Goal: Information Seeking & Learning: Learn about a topic

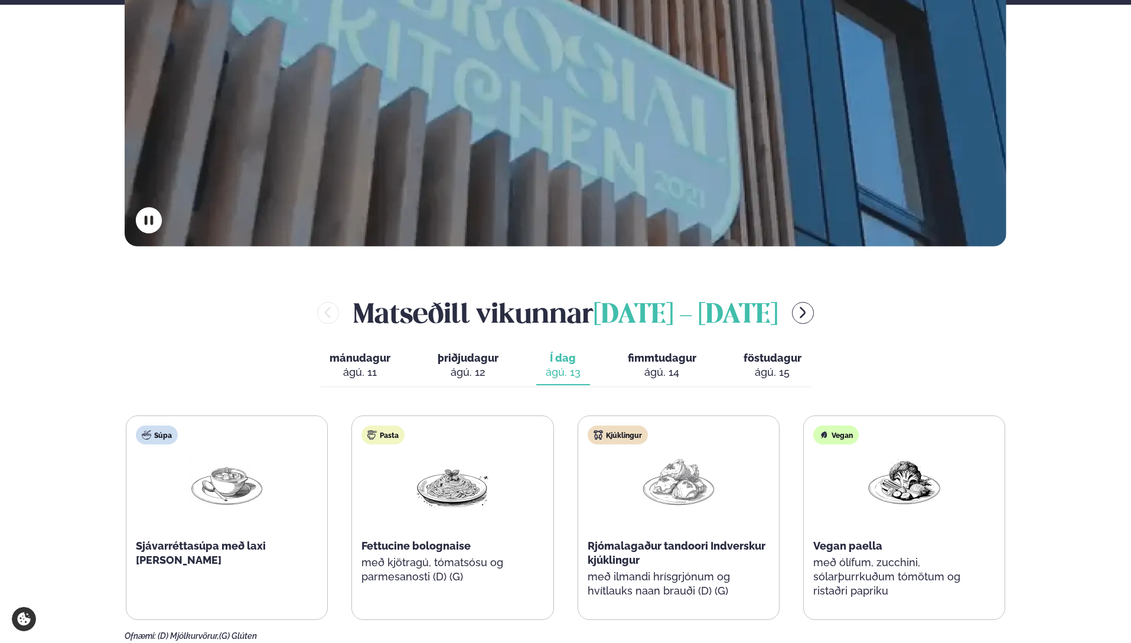
scroll to position [593, 0]
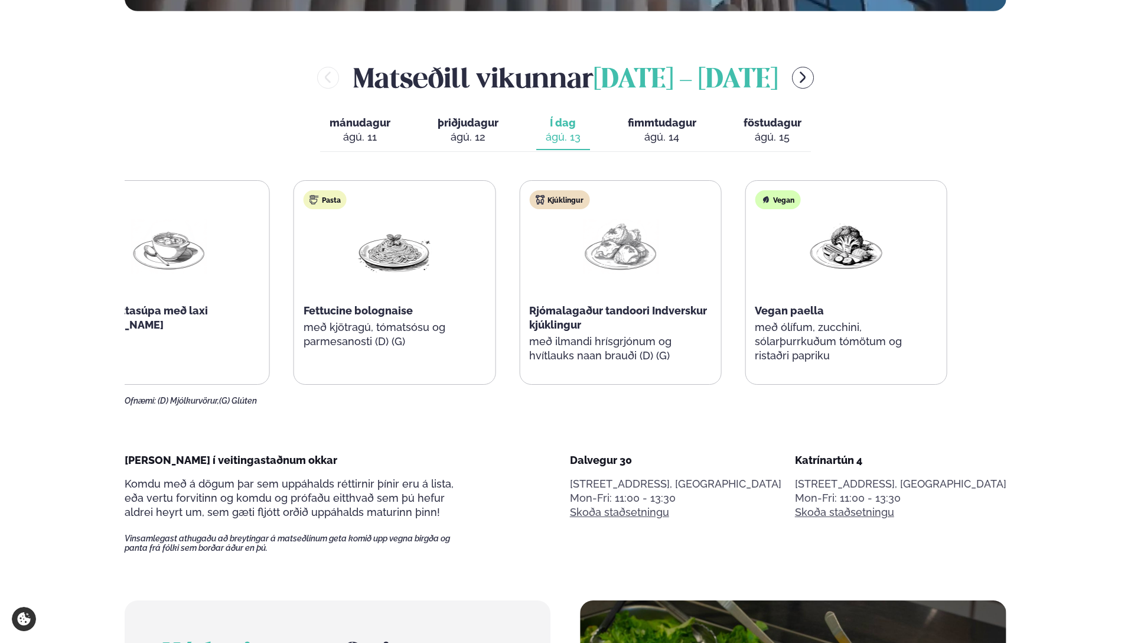
click at [545, 305] on div "Kjúklingur Rjómalagaður tandoori Indverskur kjúklingur með ilmandi hrísgrjónum …" at bounding box center [620, 282] width 201 height 203
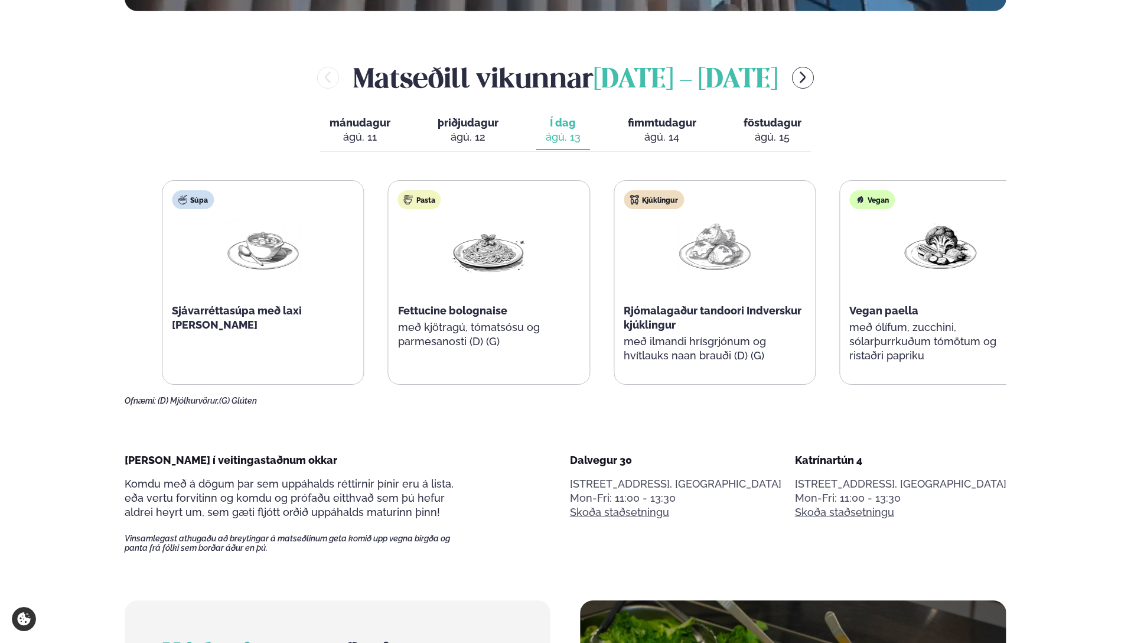
click at [679, 350] on div "Kjúklingur Rjómalagaður tandoori Indverskur kjúklingur með ilmandi hrísgrjónum …" at bounding box center [714, 282] width 201 height 203
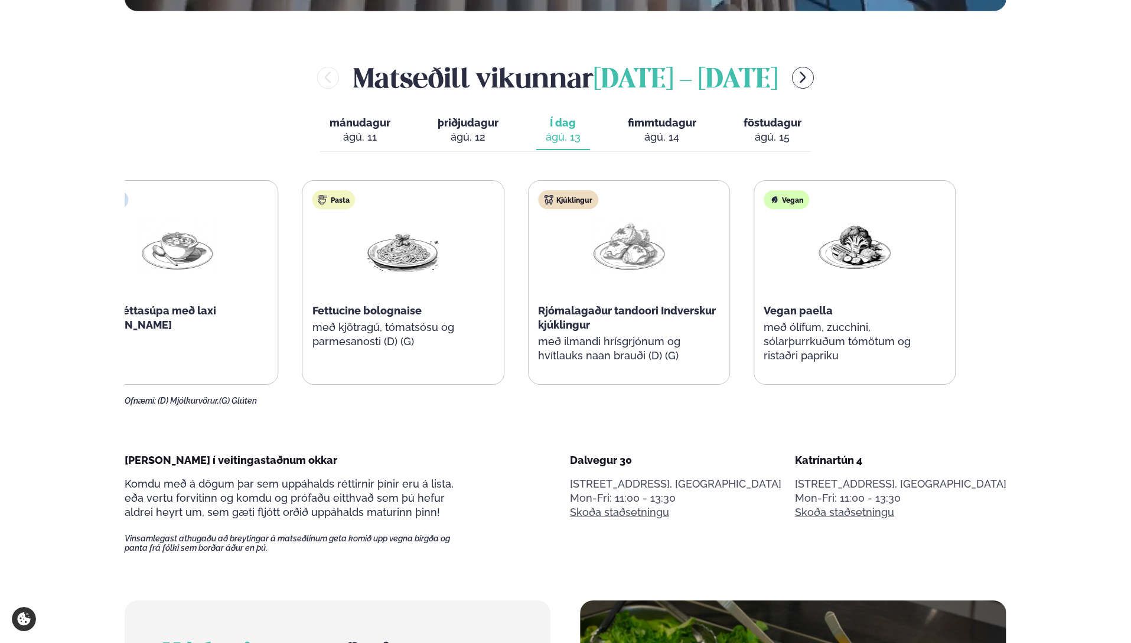
click at [600, 310] on div "Kjúklingur Rjómalagaður tandoori Indverskur kjúklingur með ilmandi hrísgrjónum …" at bounding box center [629, 282] width 201 height 203
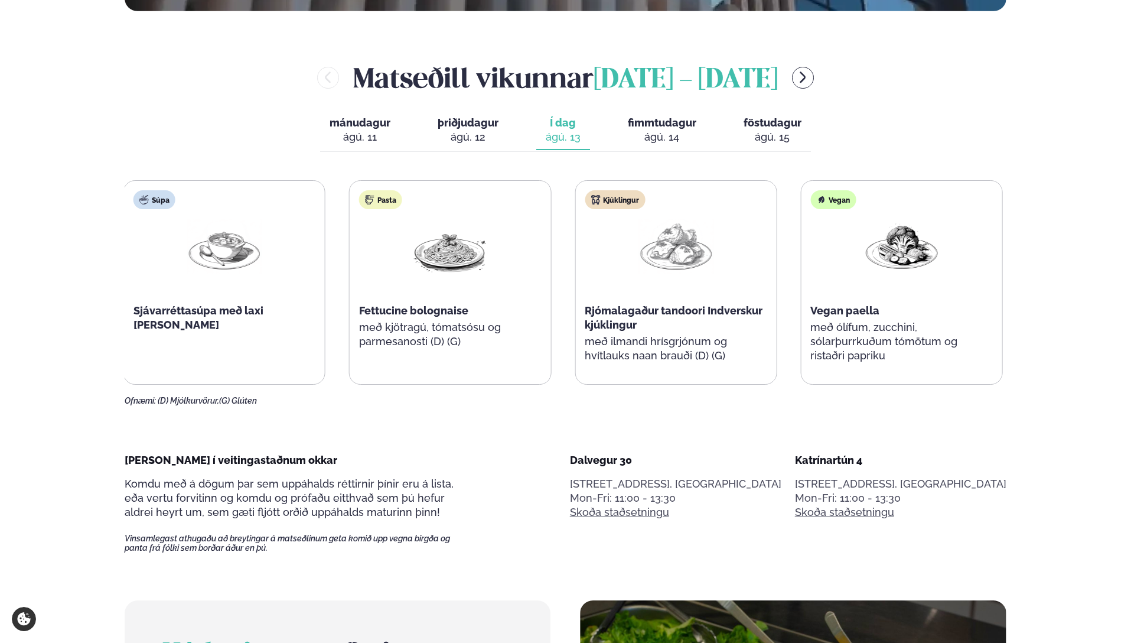
click at [596, 311] on span "Rjómalagaður tandoori Indverskur kjúklingur" at bounding box center [674, 317] width 178 height 27
click at [596, 311] on span "Rjómalagaður tandoori Indverskur kjúklingur" at bounding box center [677, 317] width 178 height 27
click at [603, 323] on span "Rjómalagaður tandoori Indverskur kjúklingur" at bounding box center [677, 317] width 178 height 27
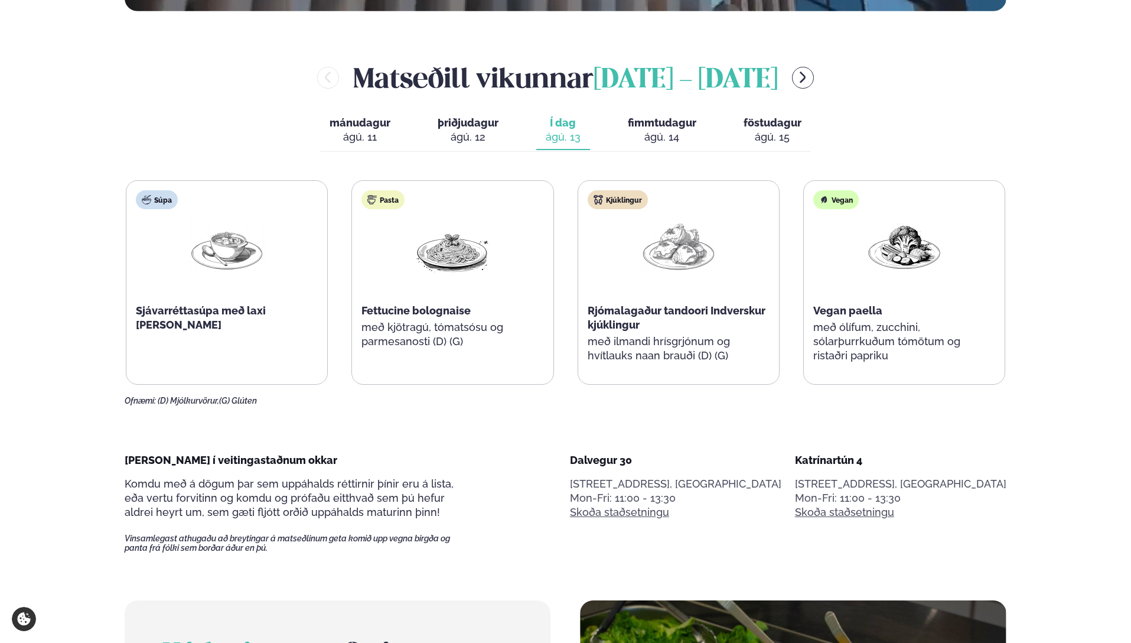
click at [603, 323] on span "Rjómalagaður tandoori Indverskur kjúklingur" at bounding box center [677, 317] width 178 height 27
click at [608, 320] on span "Rjómalagaður tandoori Indverskur kjúklingur" at bounding box center [677, 317] width 178 height 27
click at [610, 318] on span "Rjómalagaður tandoori Indverskur kjúklingur" at bounding box center [677, 317] width 178 height 27
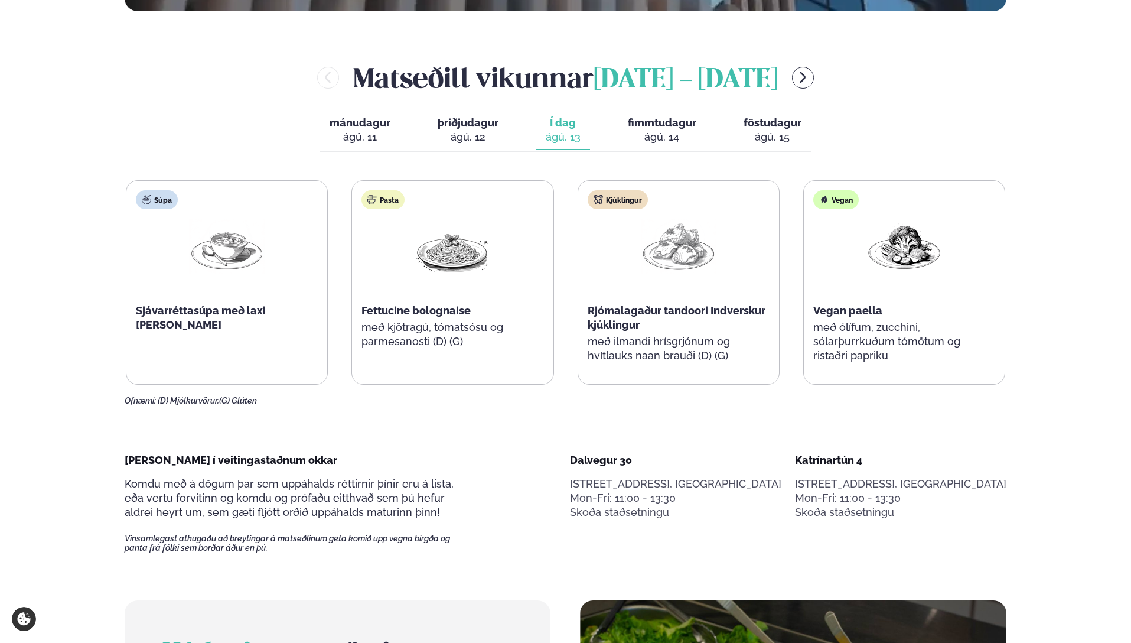
click at [610, 318] on span "Rjómalagaður tandoori Indverskur kjúklingur" at bounding box center [677, 317] width 178 height 27
click at [623, 319] on span "Rjómalagaður tandoori Indverskur kjúklingur" at bounding box center [677, 317] width 178 height 27
click at [656, 327] on div "Rjómalagaður tandoori Indverskur kjúklingur" at bounding box center [679, 318] width 182 height 28
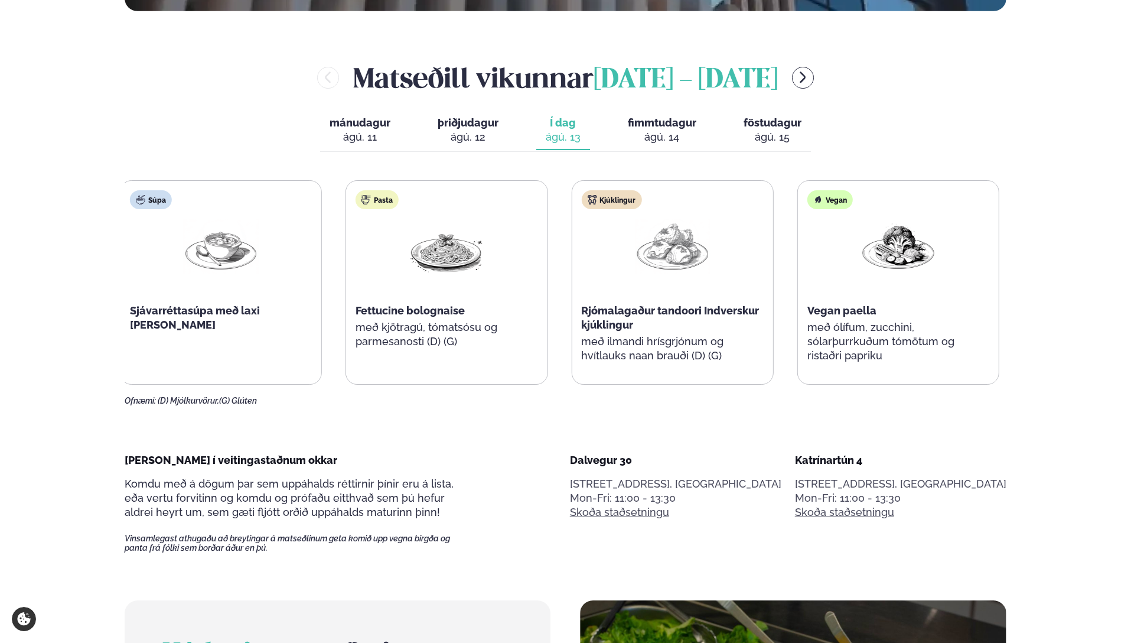
click at [652, 322] on div "Rjómalagaður tandoori Indverskur kjúklingur" at bounding box center [672, 318] width 182 height 28
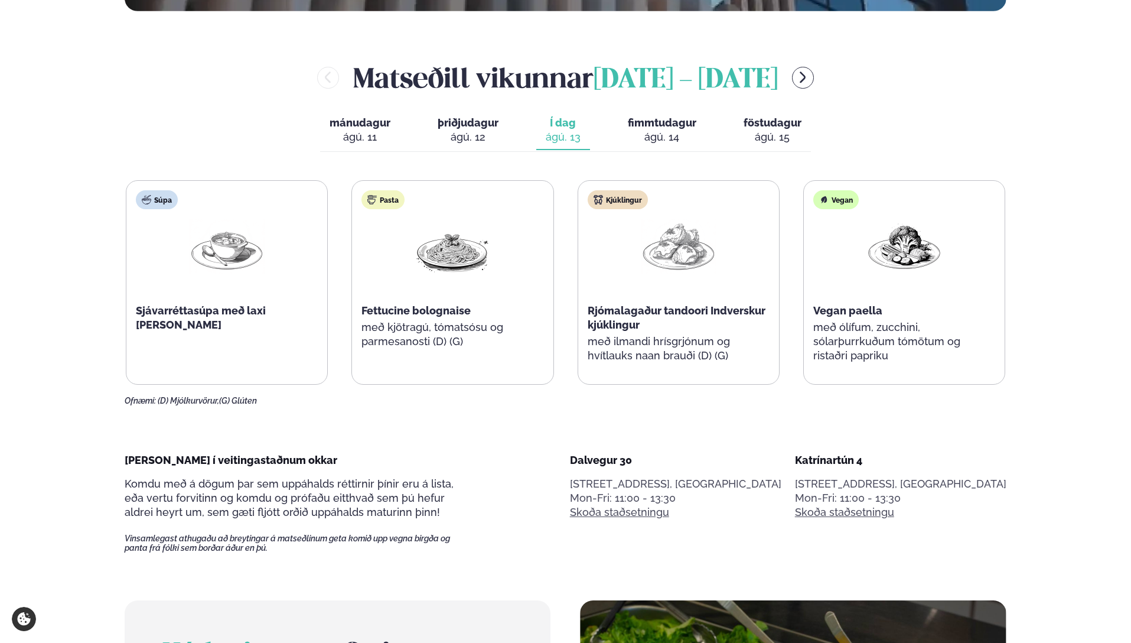
click at [645, 318] on div "Rjómalagaður tandoori Indverskur kjúklingur" at bounding box center [679, 318] width 182 height 28
click at [709, 318] on div "Rjómalagaður tandoori Indverskur kjúklingur" at bounding box center [679, 318] width 182 height 28
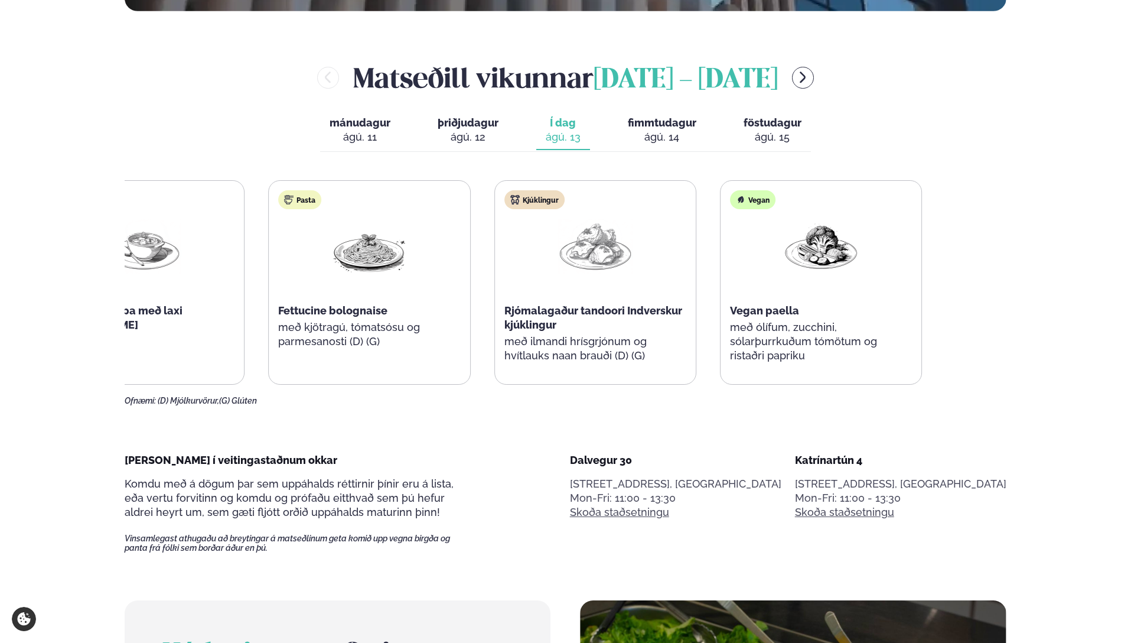
click at [518, 256] on div "Kjúklingur Rjómalagaður tandoori Indverskur kjúklingur með ilmandi hrísgrjónum …" at bounding box center [595, 282] width 201 height 203
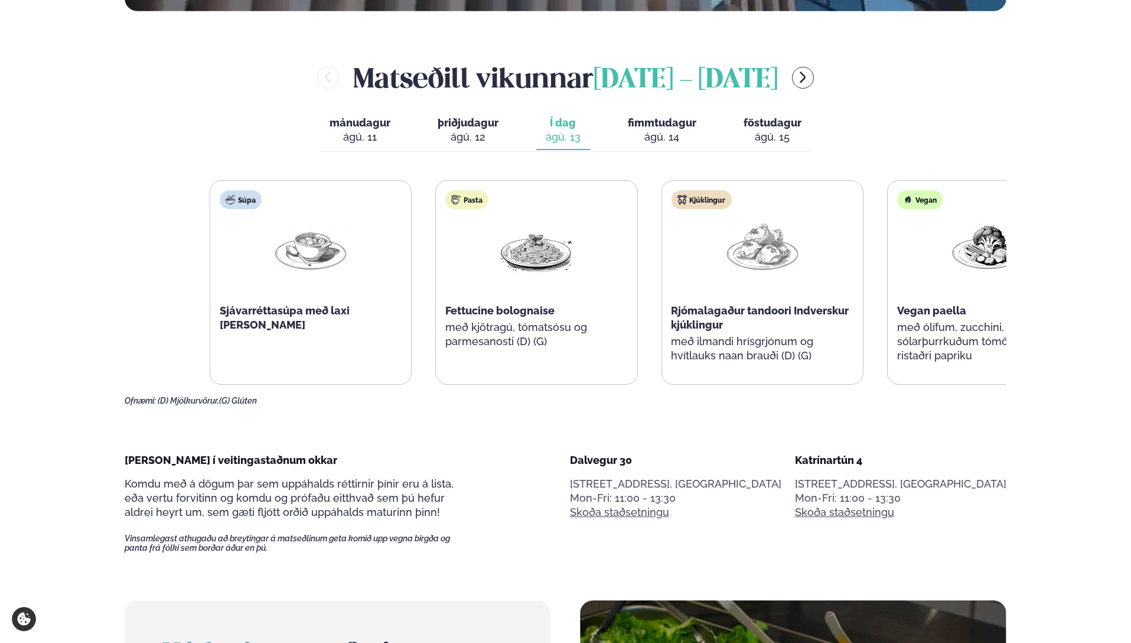
click at [933, 263] on div "Súpa Sjávarréttasúpa með laxi [PERSON_NAME] Pasta Fettucine bolognaise með kjöt…" at bounding box center [650, 282] width 880 height 204
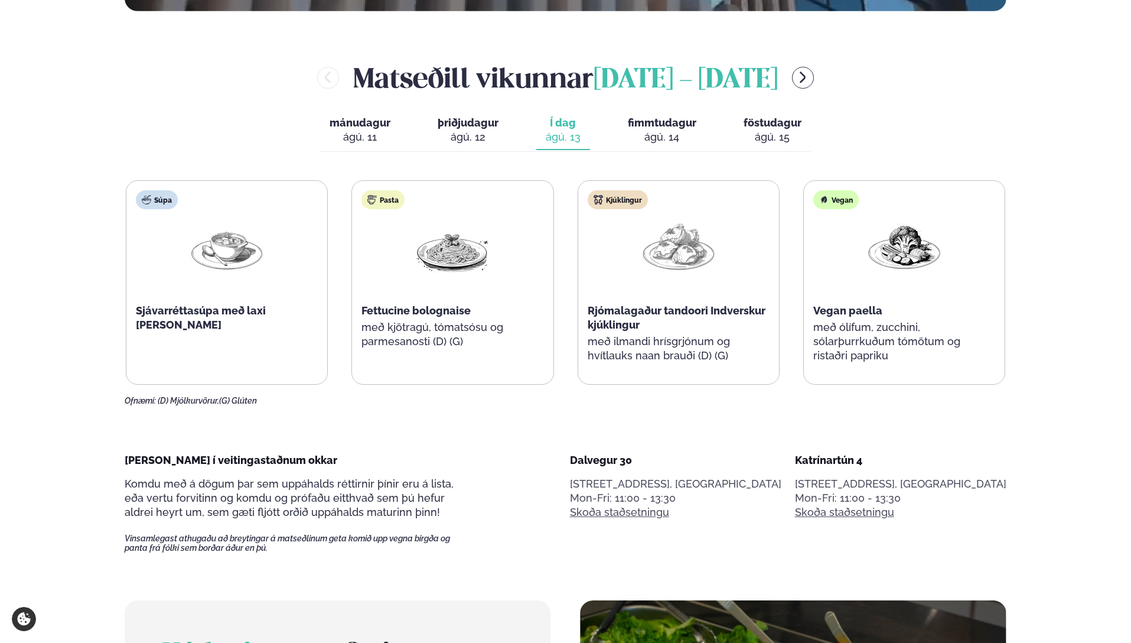
click at [660, 130] on div "ágú. 14" at bounding box center [662, 137] width 69 height 14
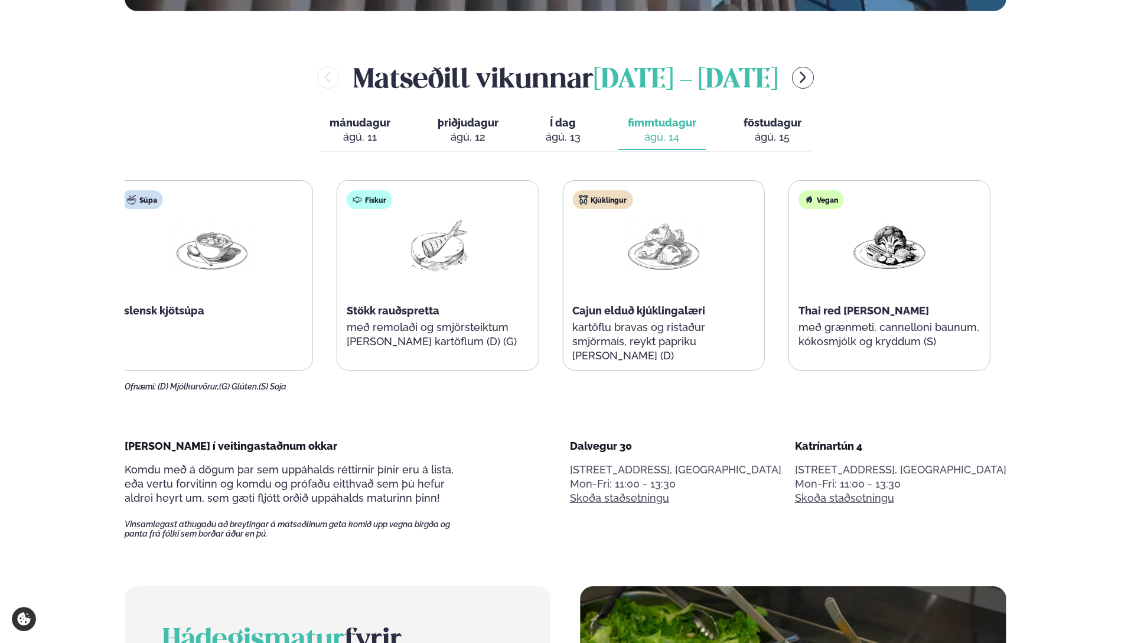
click at [585, 275] on div "Kjúklingur Cajun elduð kjúklingalæri kartöflu bravas og ristaður smjörmaís, rey…" at bounding box center [663, 282] width 201 height 203
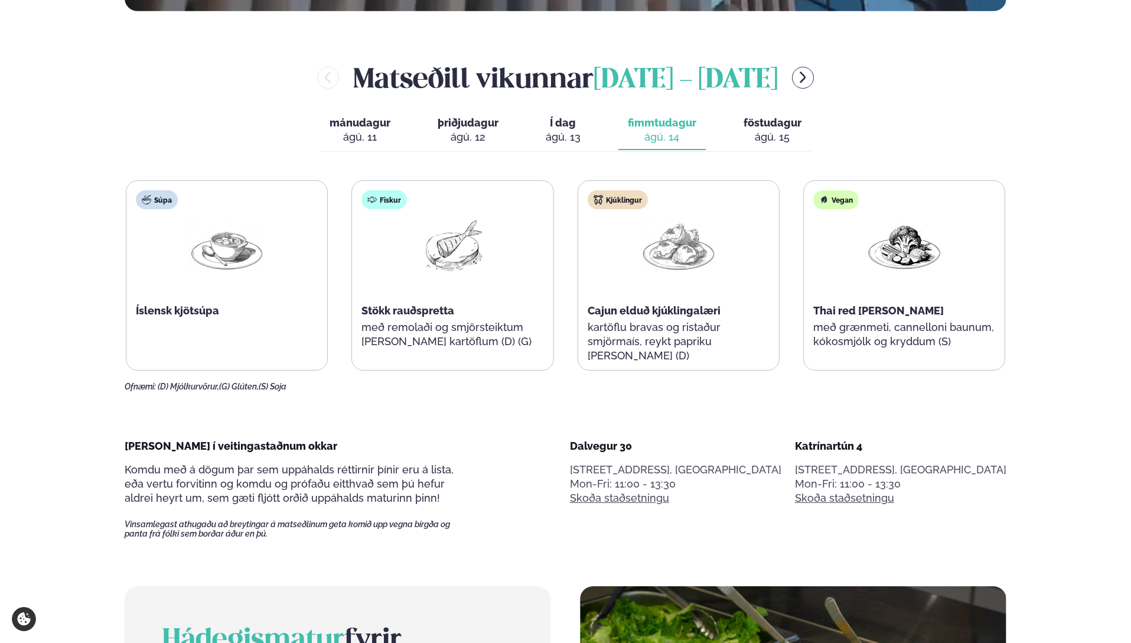
click at [779, 155] on div "[PERSON_NAME] [DATE] - [DATE] mánudagur mán. [DATE] þriðjudagur þri. [DATE] Í d…" at bounding box center [566, 224] width 882 height 333
click at [769, 141] on div "ágú. 15" at bounding box center [773, 137] width 58 height 14
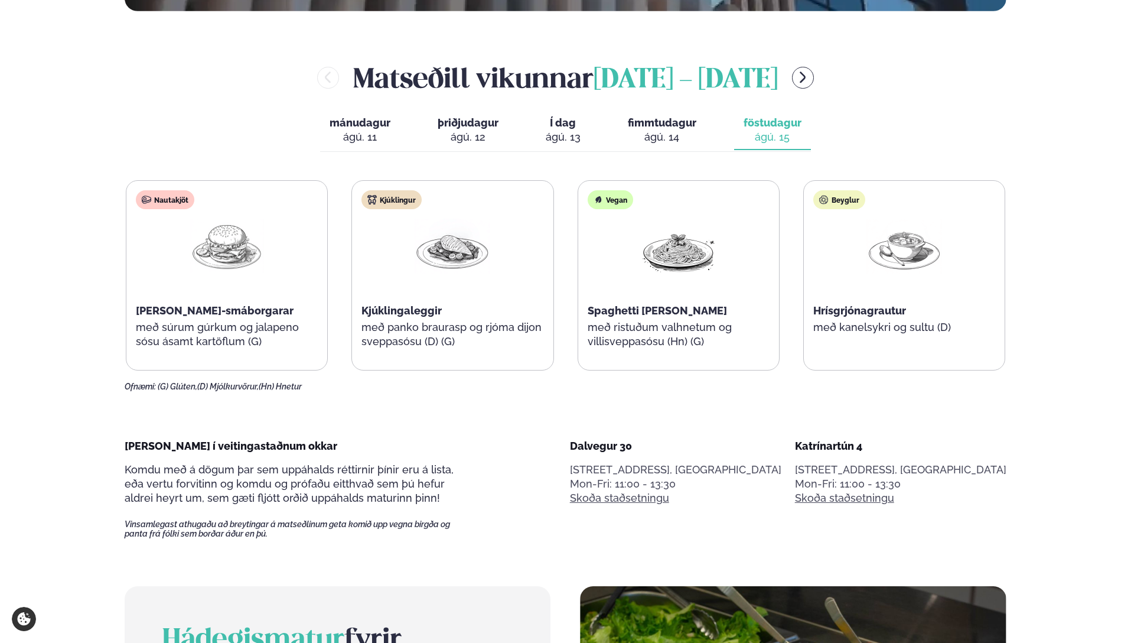
click at [569, 126] on span "Í dag" at bounding box center [563, 123] width 35 height 14
